Goal: Complete application form: Complete application form

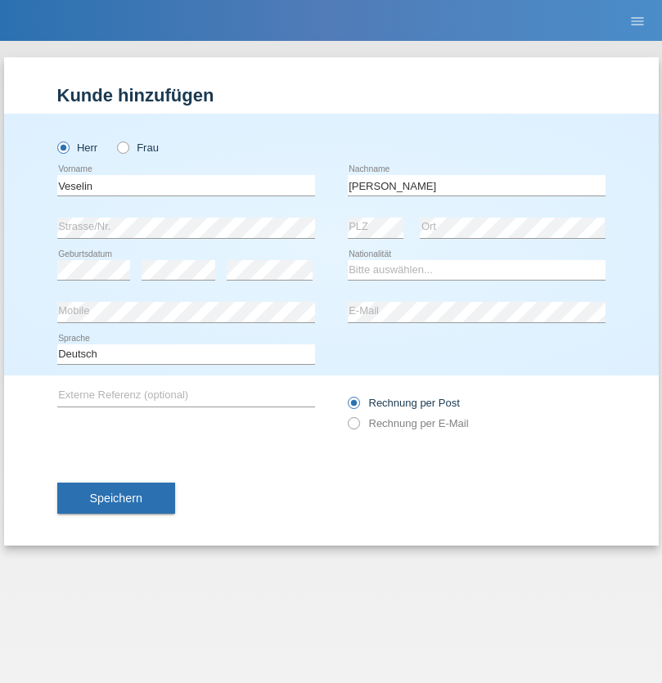
type input "[PERSON_NAME]"
select select "BG"
select select "C"
select select "10"
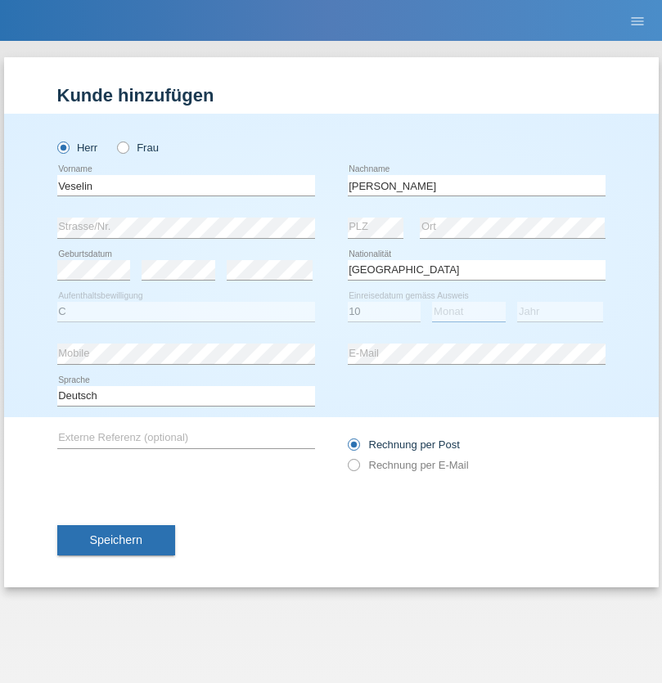
select select "08"
select select "2021"
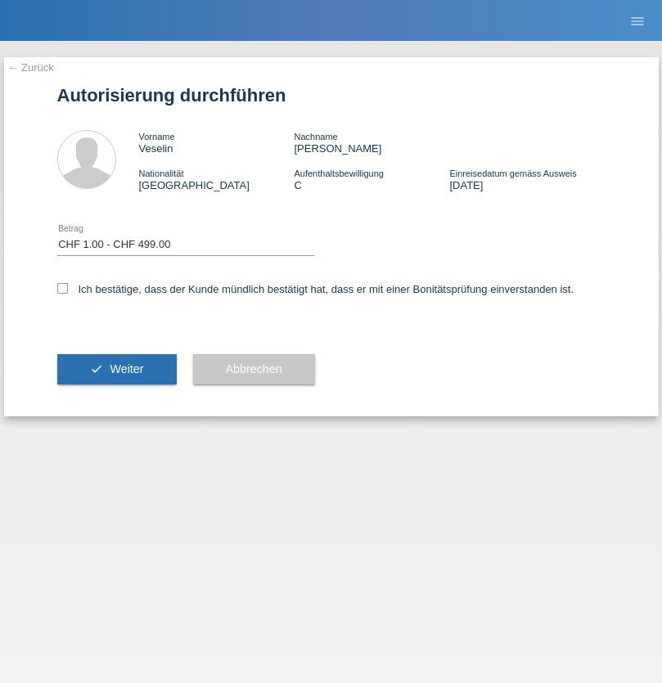
select select "1"
checkbox input "true"
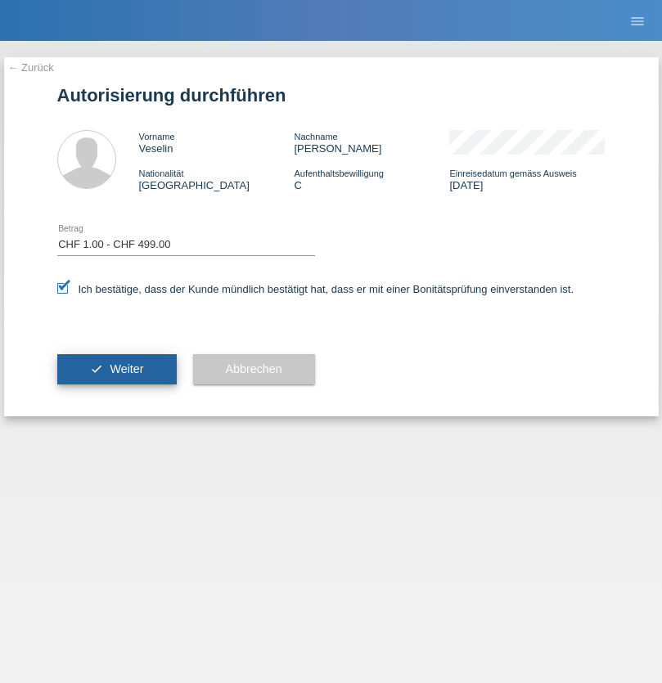
click at [116, 369] on span "Weiter" at bounding box center [127, 368] width 34 height 13
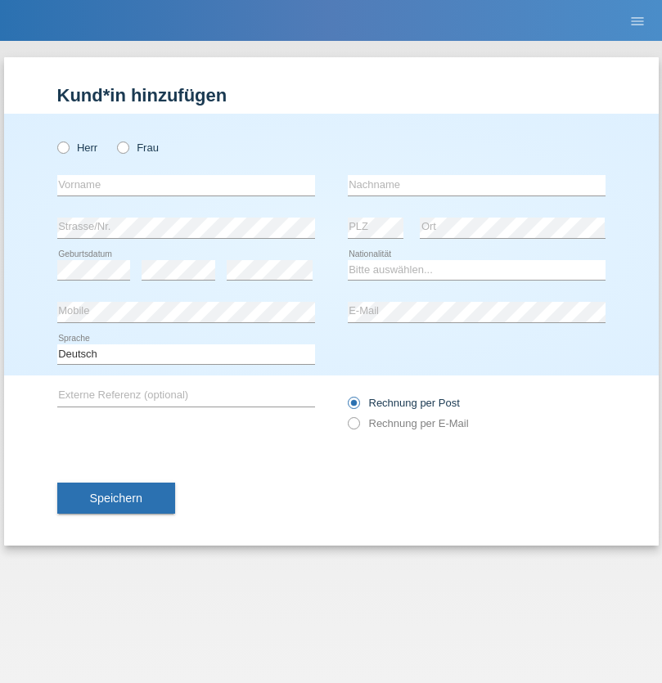
radio input "true"
click at [186, 185] on input "text" at bounding box center [186, 185] width 258 height 20
type input "[PERSON_NAME]"
click at [476, 185] on input "text" at bounding box center [477, 185] width 258 height 20
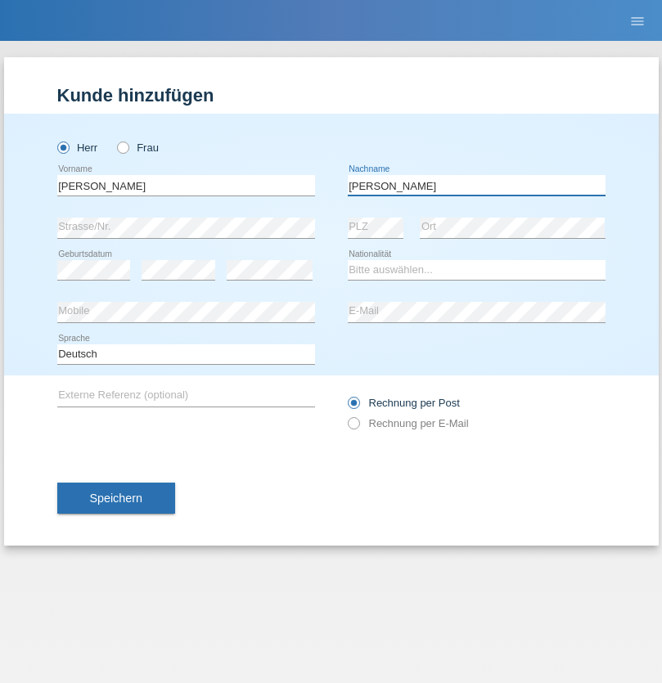
type input "[PERSON_NAME]"
select select "CH"
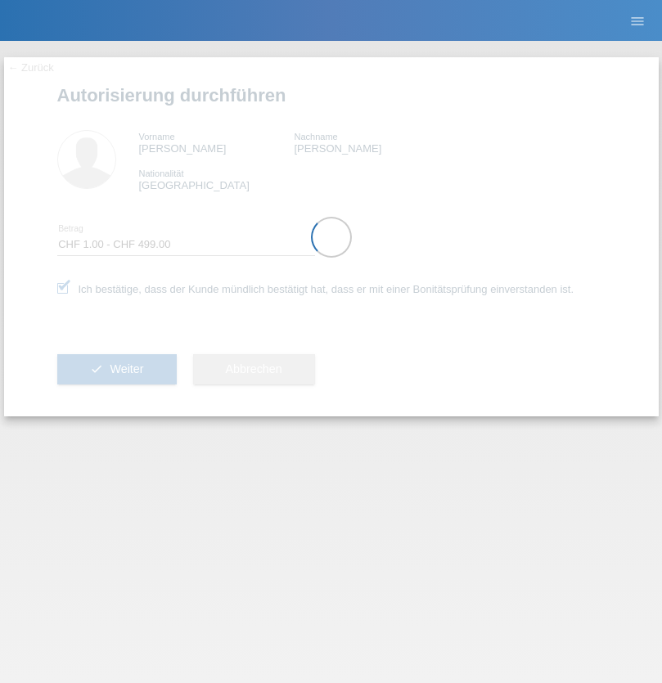
select select "1"
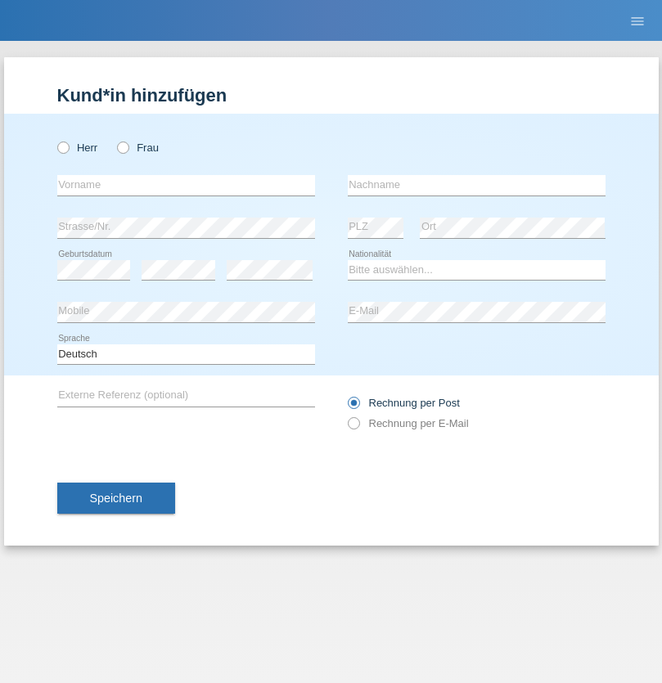
radio input "true"
click at [186, 185] on input "text" at bounding box center [186, 185] width 258 height 20
type input "Kamilji"
click at [476, 185] on input "text" at bounding box center [477, 185] width 258 height 20
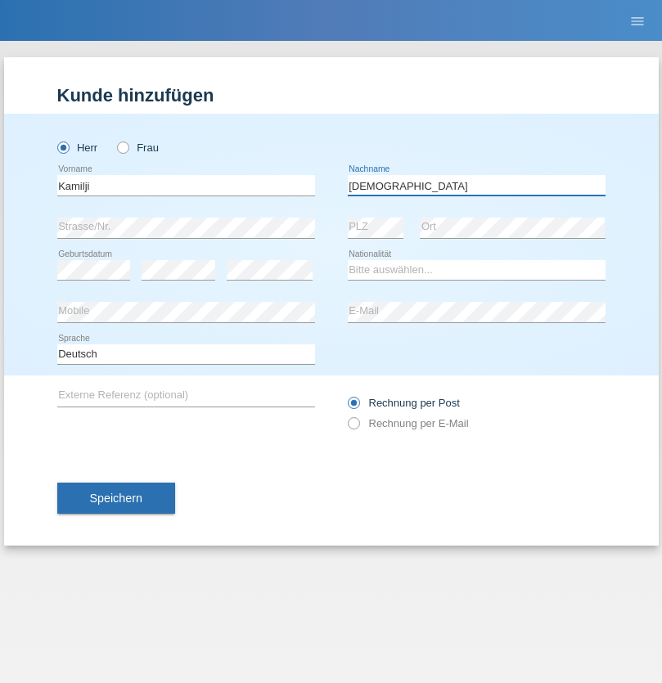
type input "[DEMOGRAPHIC_DATA]"
select select "MK"
select select "C"
select select "07"
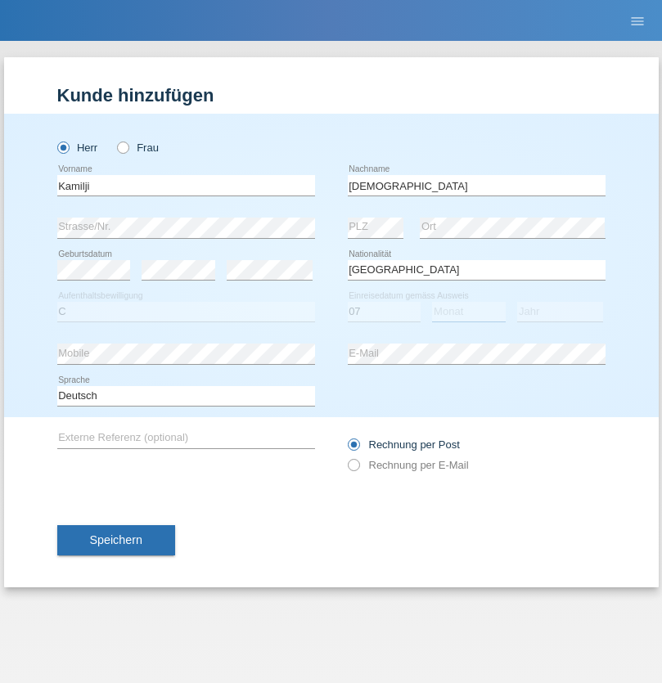
select select "08"
select select "2007"
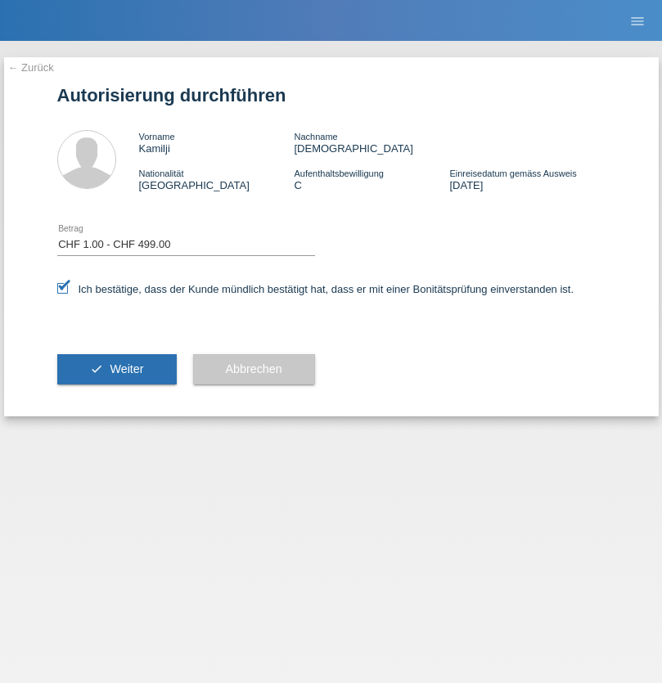
select select "1"
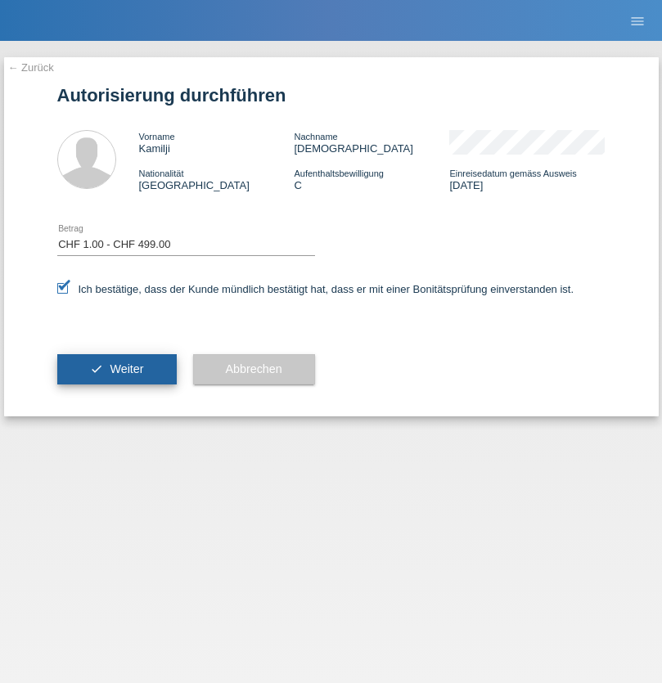
click at [116, 369] on span "Weiter" at bounding box center [127, 368] width 34 height 13
